Goal: Task Accomplishment & Management: Use online tool/utility

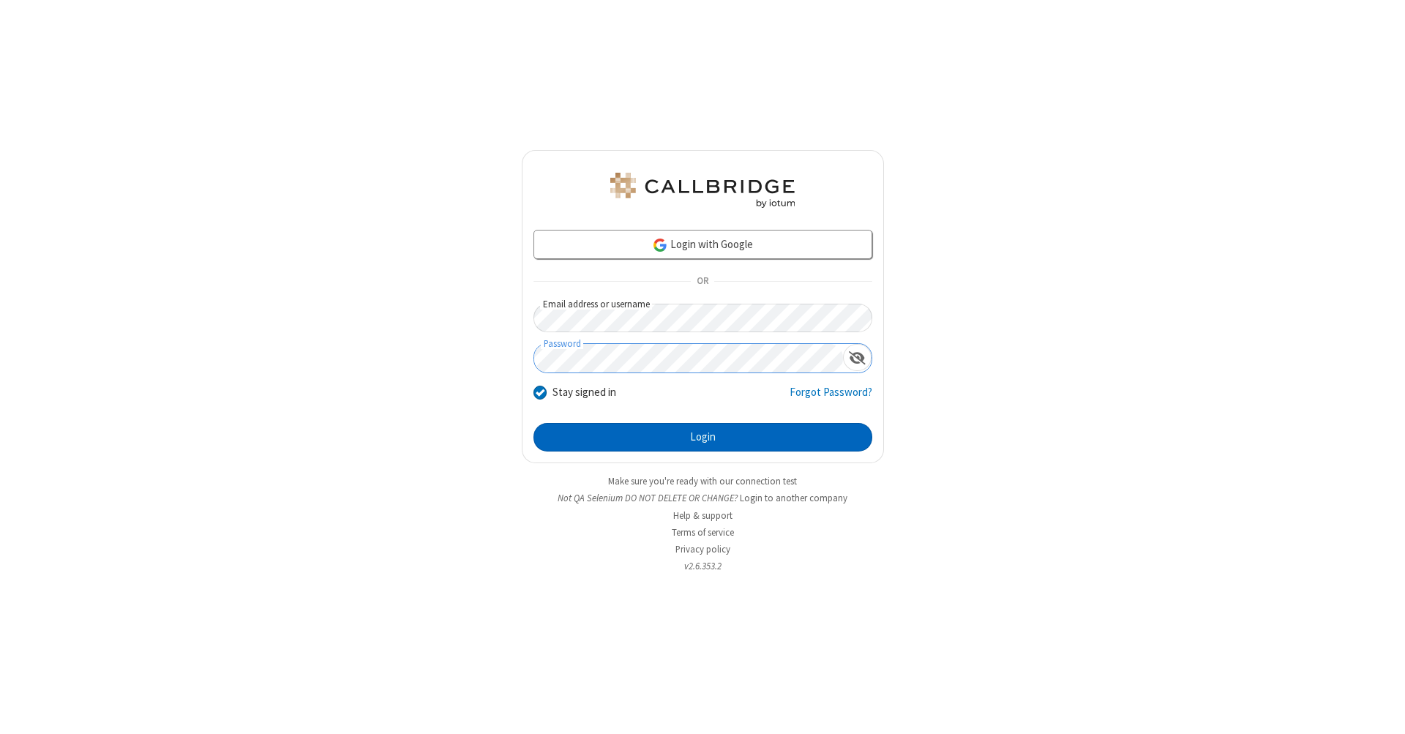
click at [702, 438] on button "Login" at bounding box center [702, 437] width 339 height 29
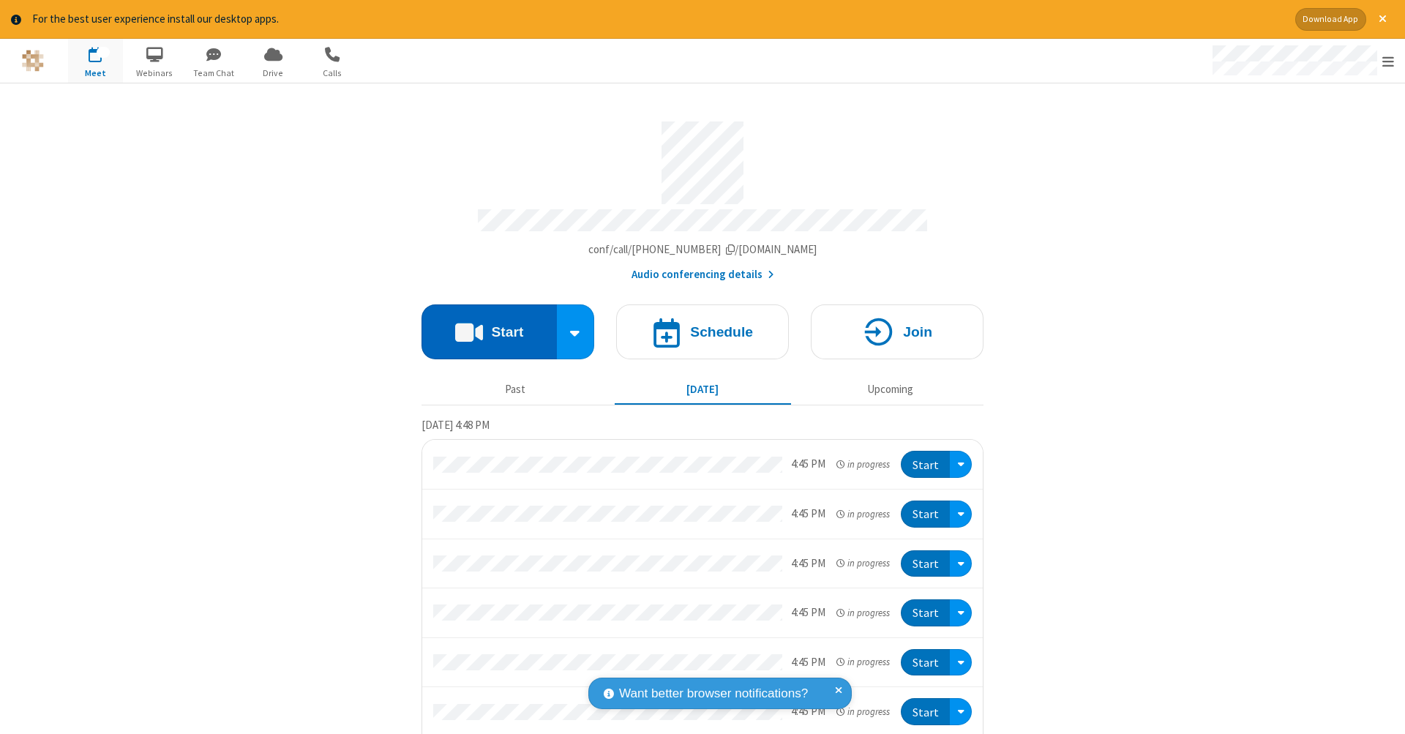
click at [483, 324] on button "Start" at bounding box center [488, 331] width 135 height 55
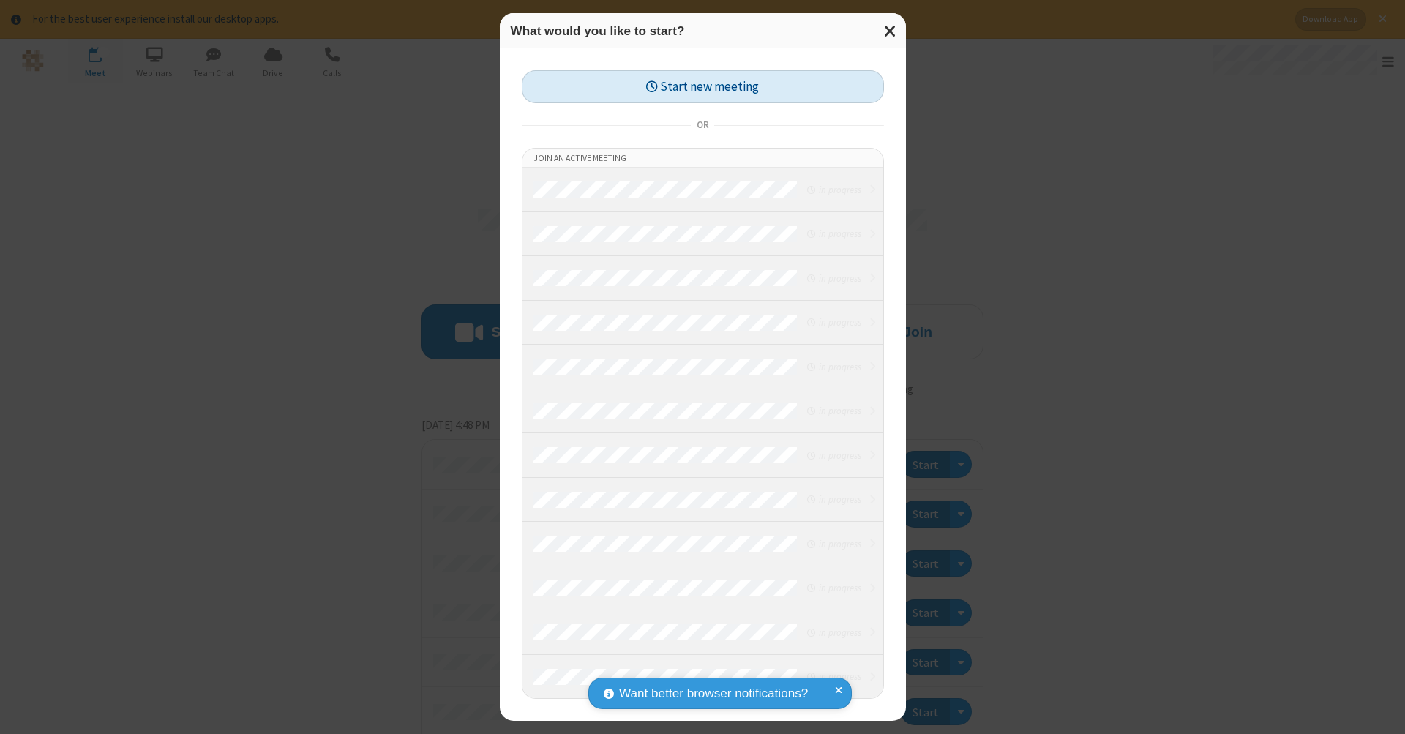
click at [702, 86] on button "Start new meeting" at bounding box center [703, 86] width 362 height 33
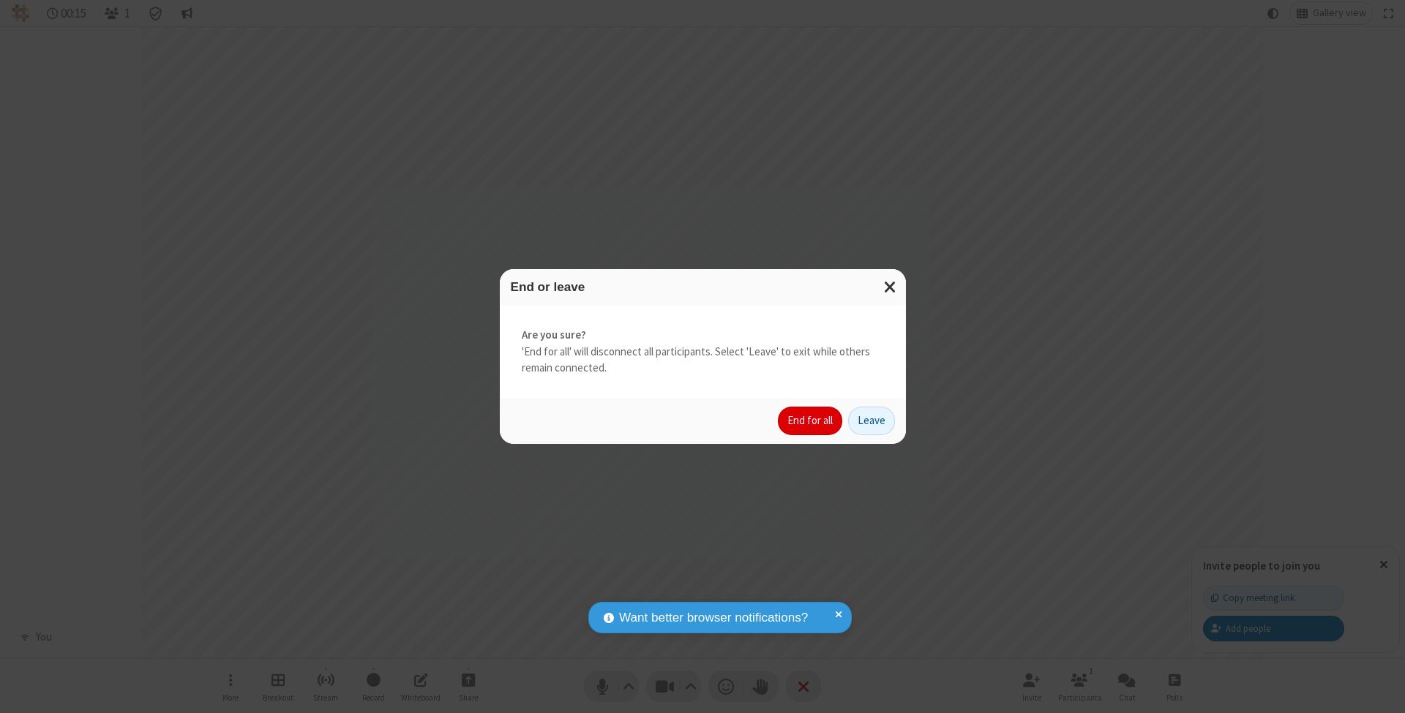
click at [811, 420] on button "End for all" at bounding box center [810, 421] width 64 height 29
